Goal: Book appointment/travel/reservation

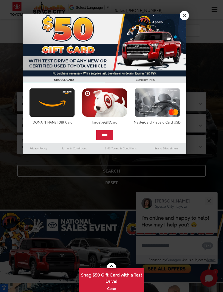
click at [182, 19] on link "X" at bounding box center [184, 15] width 9 height 9
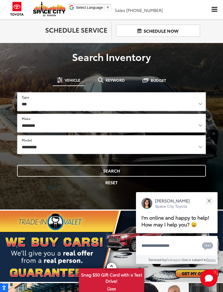
click at [184, 34] on link "Schedule Now" at bounding box center [158, 30] width 84 height 12
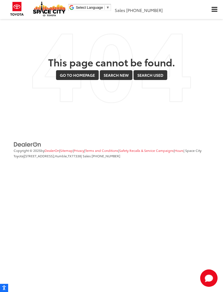
click at [83, 76] on link "Go to Homepage" at bounding box center [77, 75] width 43 height 10
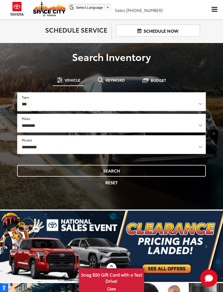
click at [213, 10] on span "Click to show site navigation" at bounding box center [215, 9] width 6 height 5
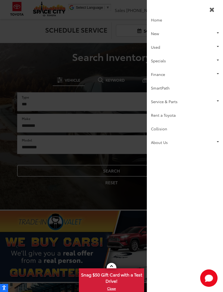
click at [217, 100] on link "Service & Parts" at bounding box center [185, 102] width 76 height 14
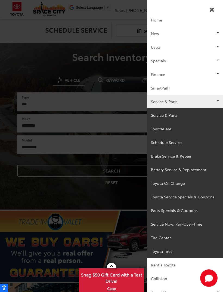
click at [171, 145] on link "Schedule Service" at bounding box center [185, 143] width 76 height 14
